Goal: Task Accomplishment & Management: Manage account settings

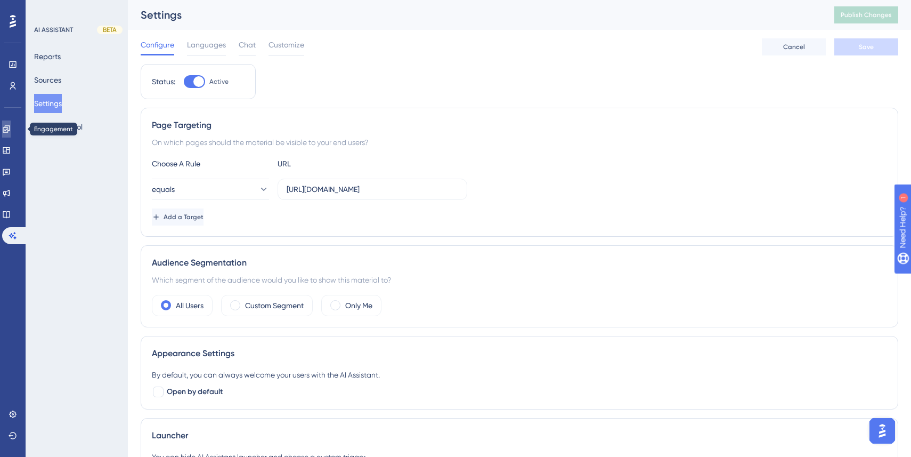
click at [11, 126] on link at bounding box center [6, 128] width 9 height 17
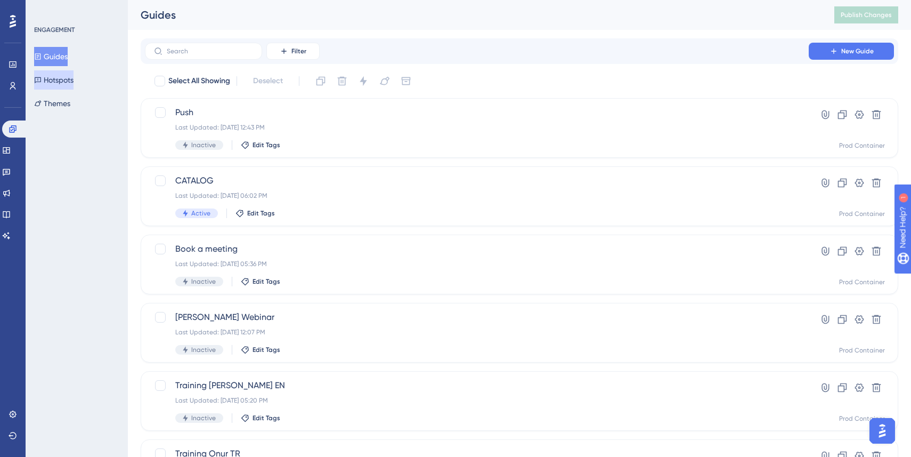
click at [66, 86] on button "Hotspots" at bounding box center [53, 79] width 39 height 19
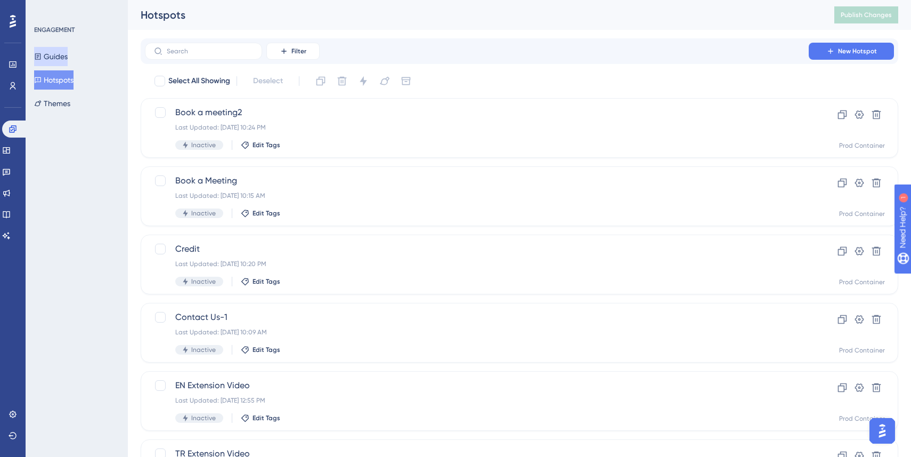
click at [54, 58] on button "Guides" at bounding box center [51, 56] width 34 height 19
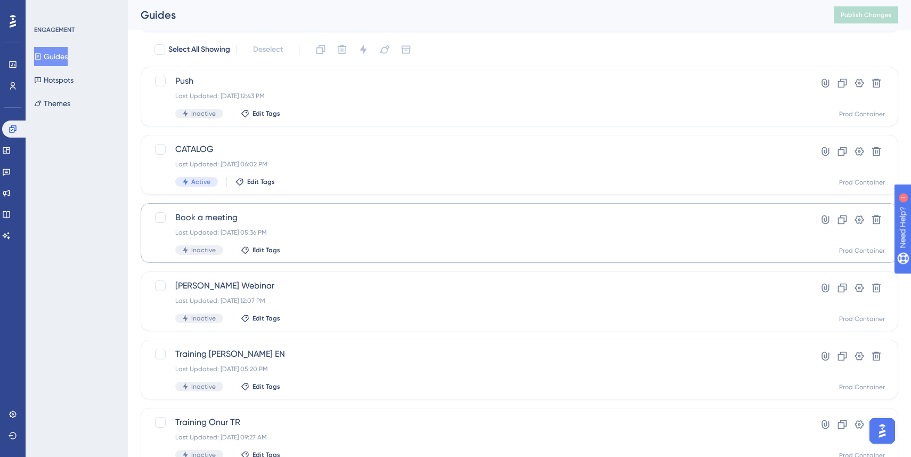
scroll to position [370, 0]
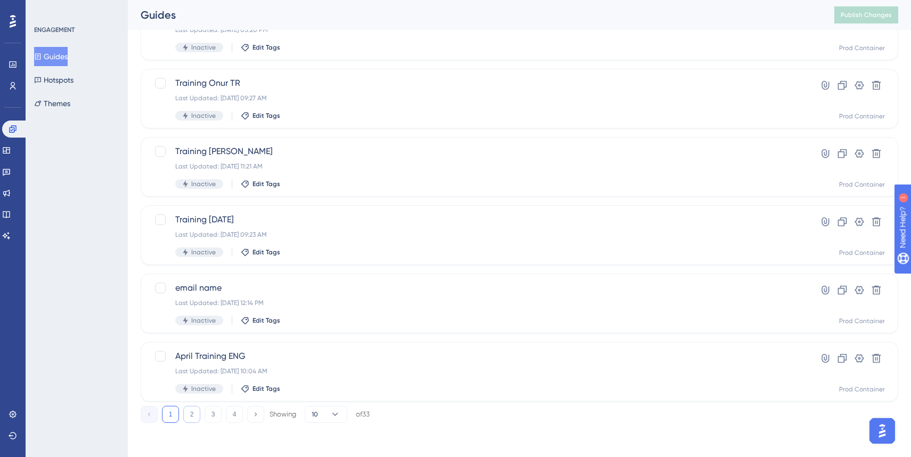
click at [195, 418] on button "2" at bounding box center [191, 413] width 17 height 17
click at [209, 414] on button "3" at bounding box center [213, 413] width 17 height 17
click at [409, 232] on div "Last Updated: [DATE] 02:56 PM" at bounding box center [476, 234] width 603 height 9
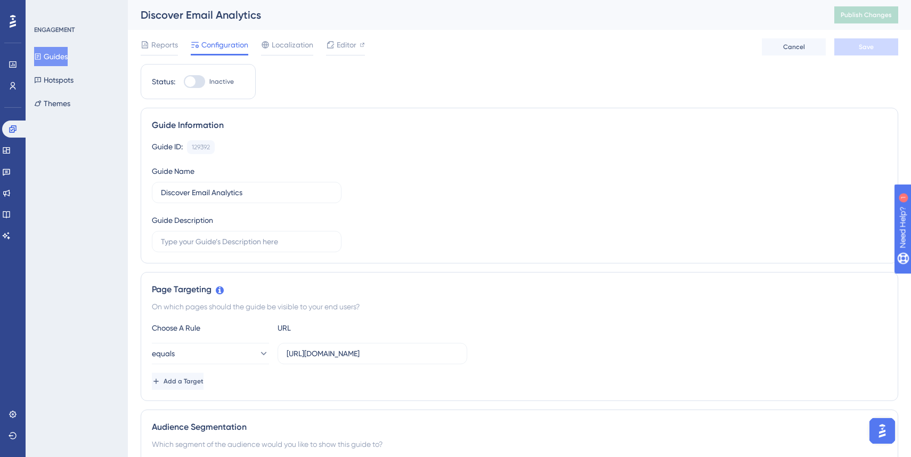
click at [200, 84] on div at bounding box center [194, 81] width 21 height 13
click at [184, 82] on input "Inactive" at bounding box center [183, 82] width 1 height 1
checkbox input "true"
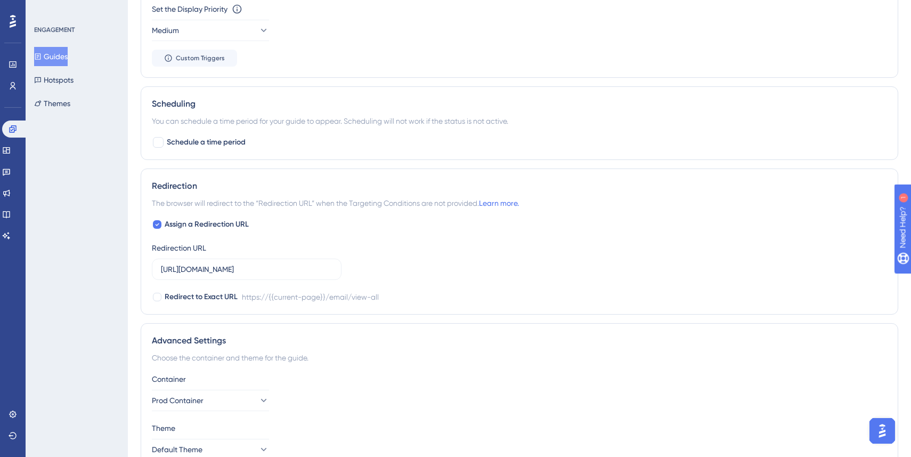
scroll to position [678, 0]
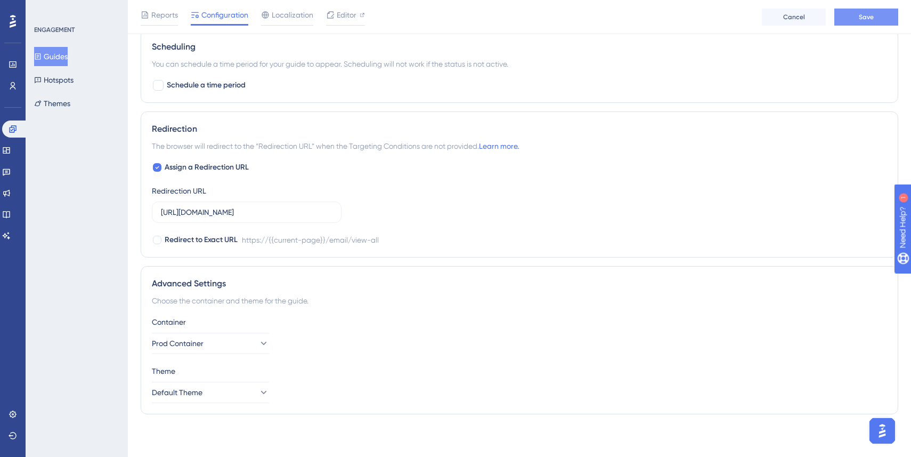
click at [857, 22] on button "Save" at bounding box center [866, 17] width 64 height 17
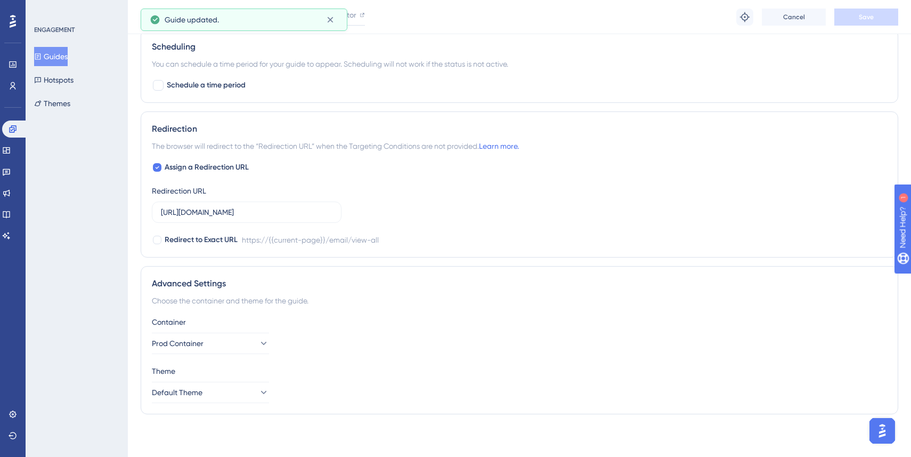
scroll to position [0, 0]
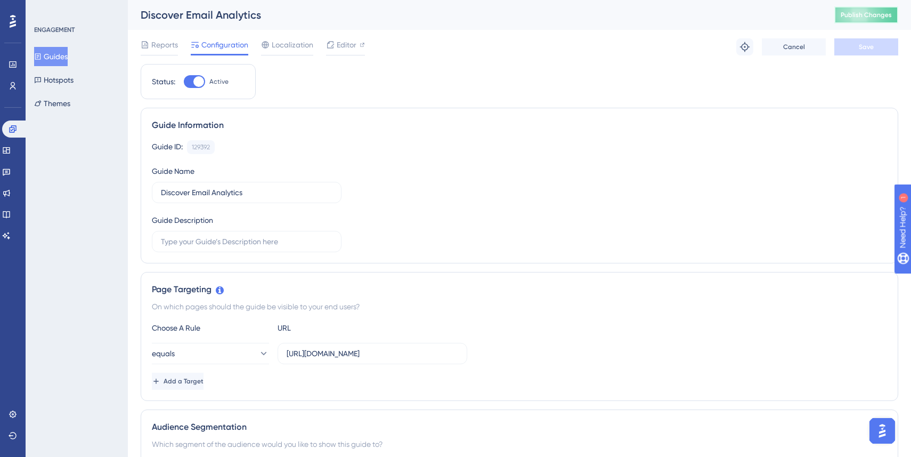
click at [855, 10] on button "Publish Changes" at bounding box center [866, 14] width 64 height 17
